Goal: Task Accomplishment & Management: Complete application form

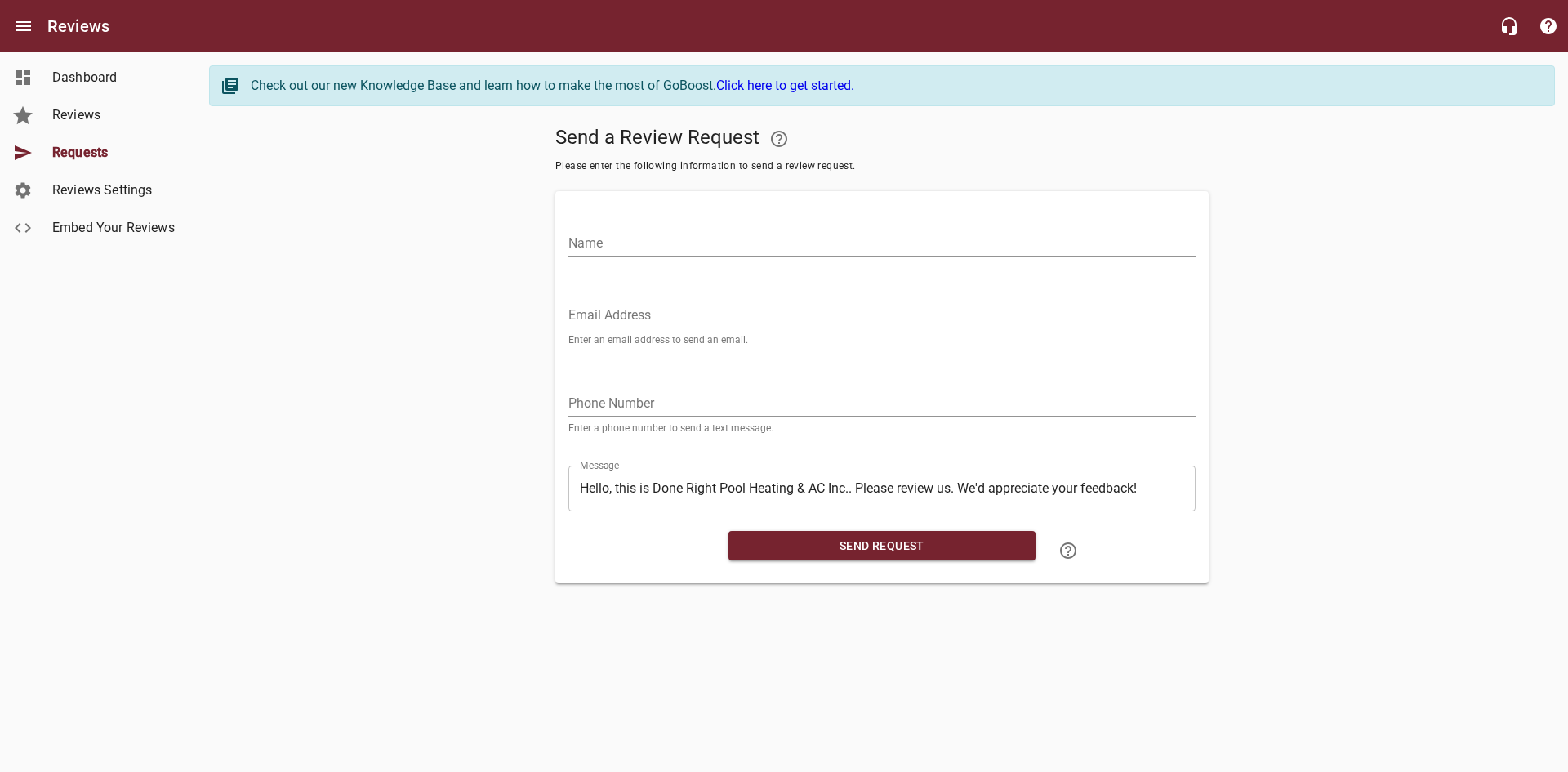
click at [830, 295] on div "Email Address Enter an email address to send an email." at bounding box center [882, 316] width 627 height 55
click at [820, 305] on input "Email Address" at bounding box center [882, 315] width 627 height 26
paste input "[EMAIL_ADDRESS][DOMAIN_NAME]"
type input "[EMAIL_ADDRESS][DOMAIN_NAME]"
click at [808, 246] on input "Name" at bounding box center [882, 242] width 627 height 26
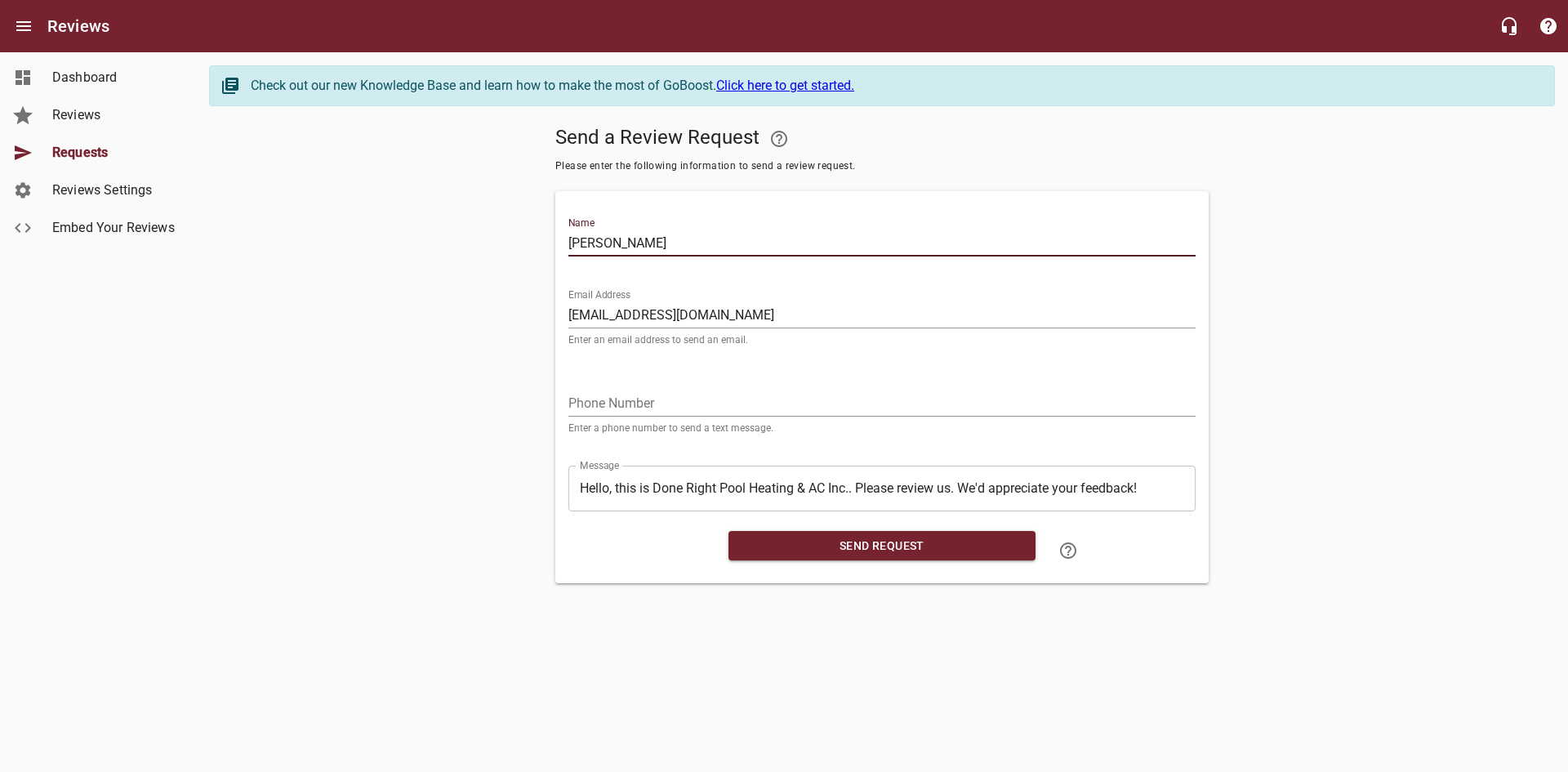
type input "[PERSON_NAME]"
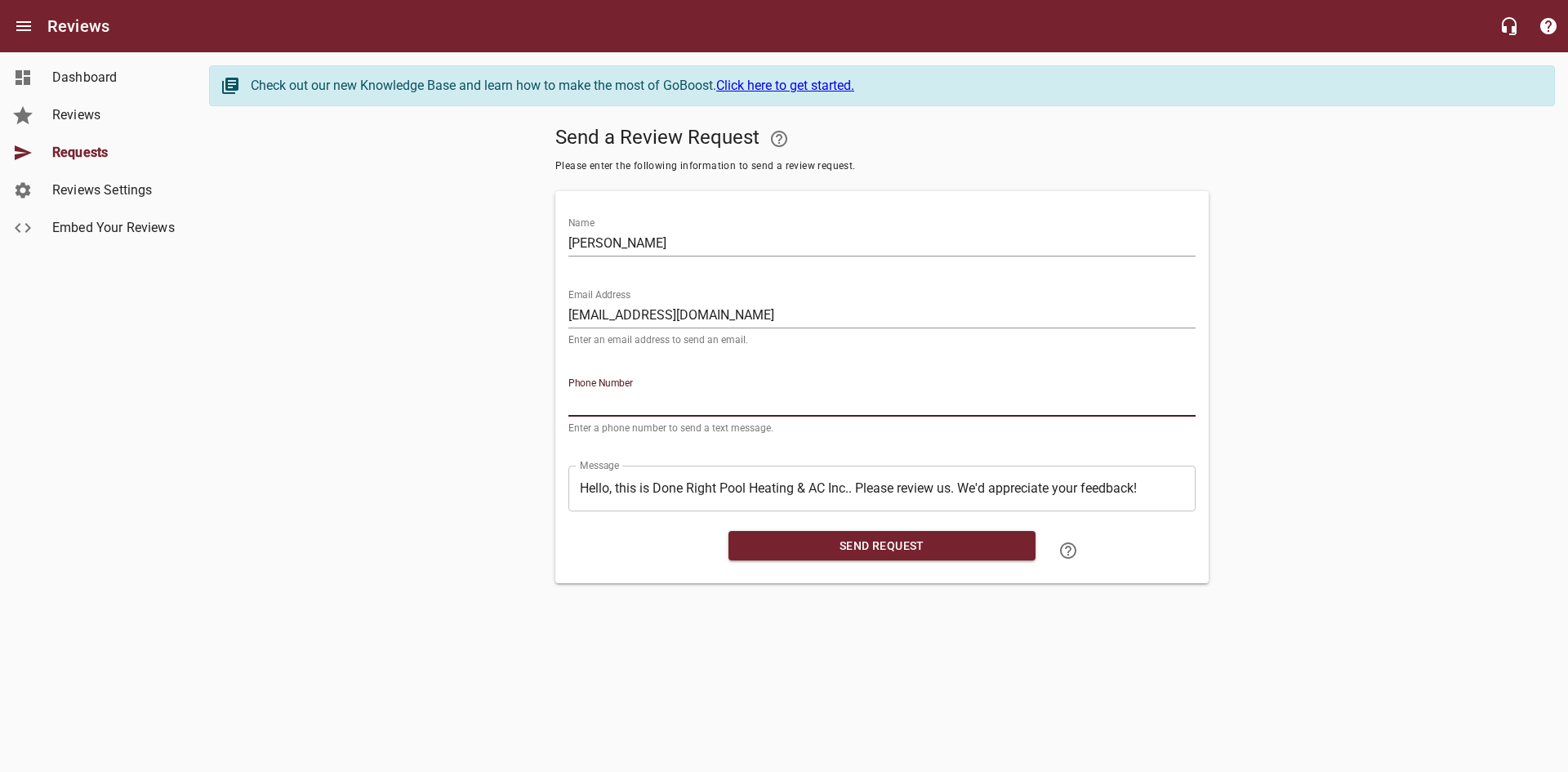
click at [722, 402] on input "tel" at bounding box center [882, 403] width 627 height 26
click at [901, 537] on button "Send Request" at bounding box center [882, 546] width 307 height 30
